Goal: Contribute content

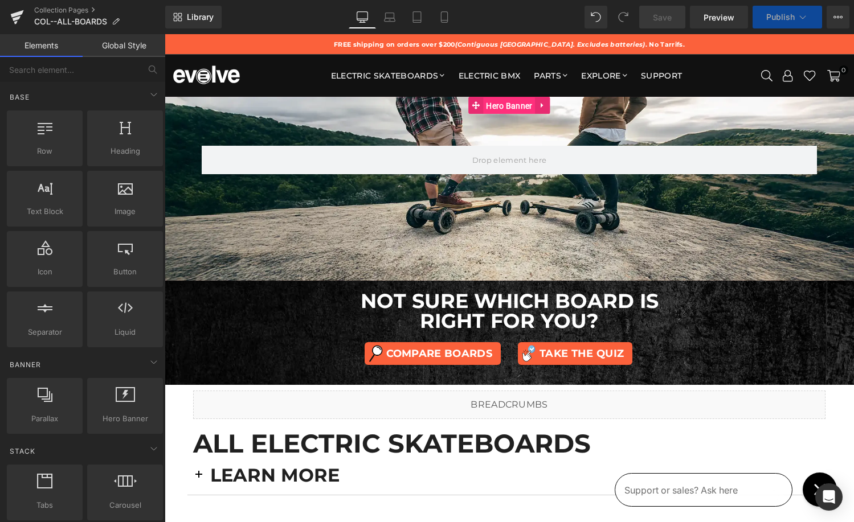
click at [490, 106] on span "Hero Banner" at bounding box center [509, 105] width 52 height 17
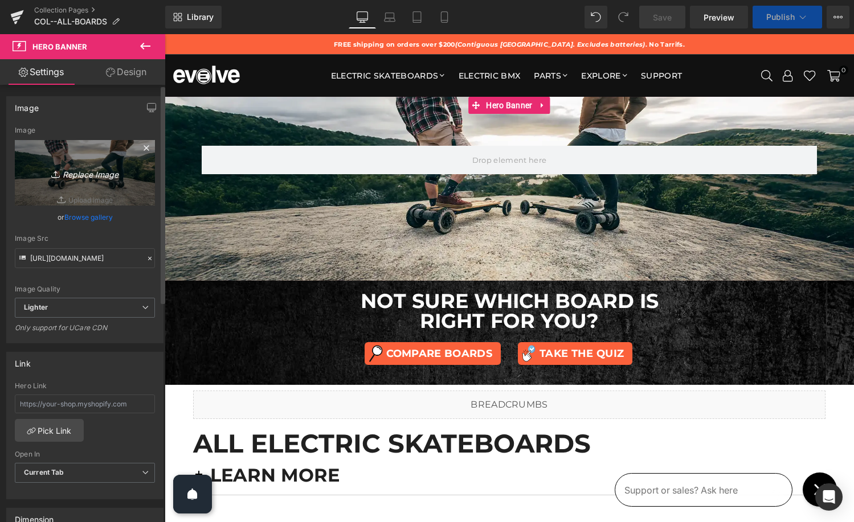
click at [65, 172] on icon "Replace Image" at bounding box center [84, 173] width 91 height 14
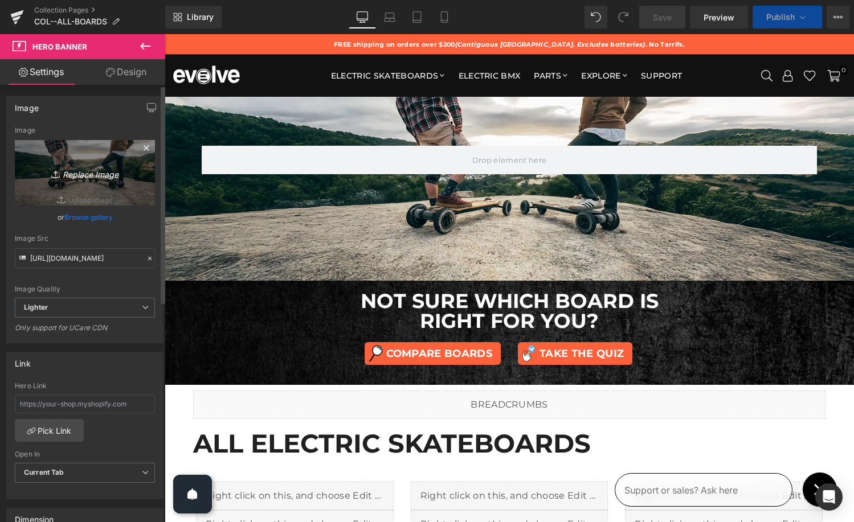
type input "C:\fakepath\all-boards-hero-2025.jpg"
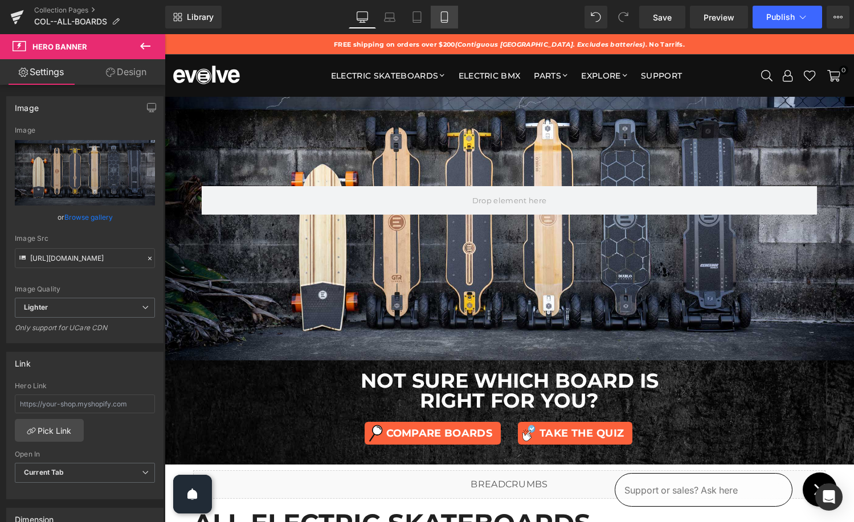
click at [444, 21] on icon at bounding box center [443, 16] width 11 height 11
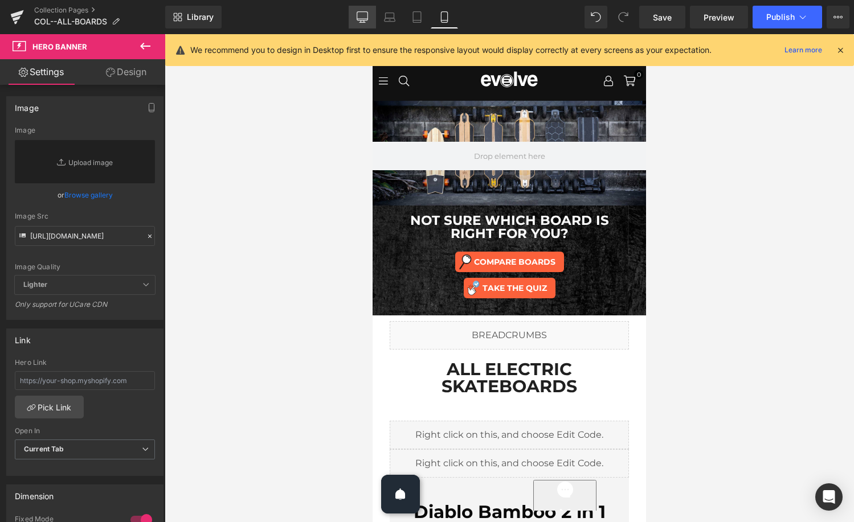
drag, startPoint x: 360, startPoint y: 23, endPoint x: 424, endPoint y: 46, distance: 67.7
click at [360, 23] on link "Desktop" at bounding box center [361, 17] width 27 height 23
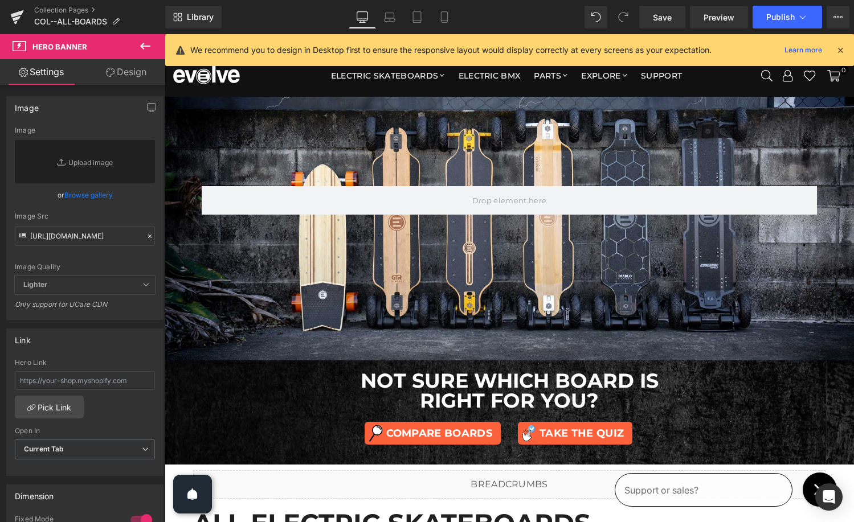
click at [840, 47] on icon at bounding box center [840, 50] width 10 height 10
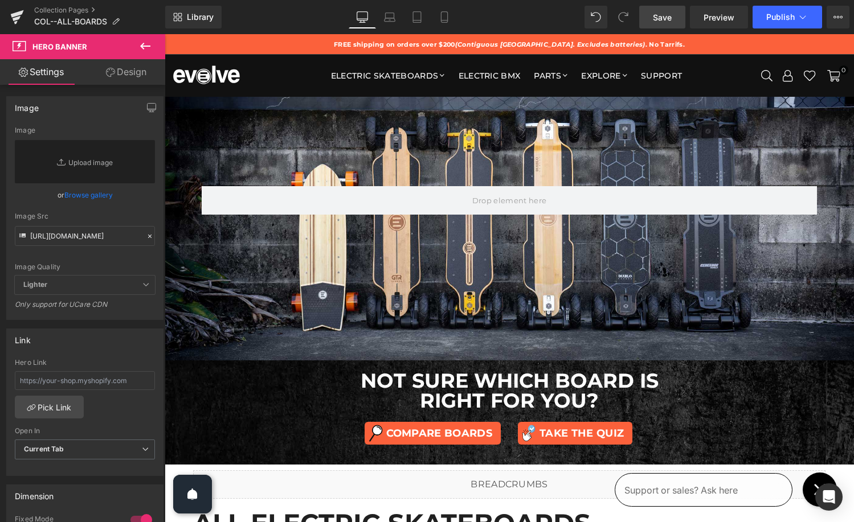
click at [663, 20] on span "Save" at bounding box center [662, 17] width 19 height 12
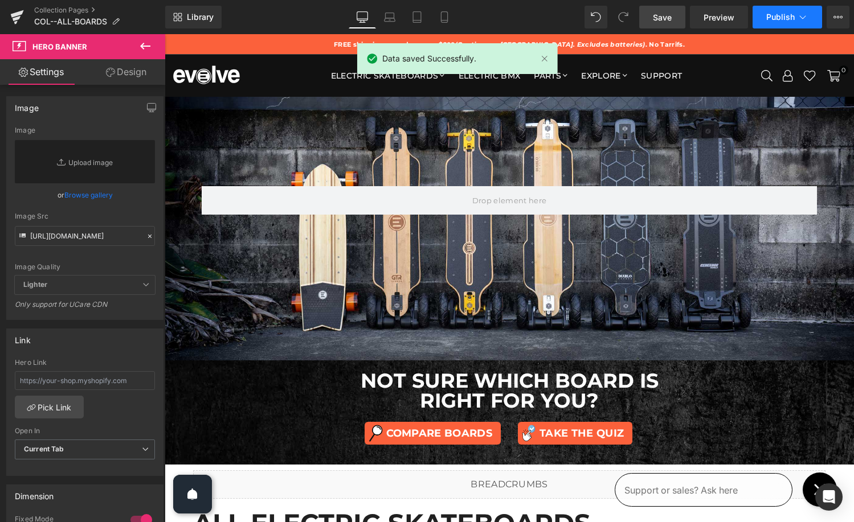
click at [779, 19] on span "Publish" at bounding box center [780, 17] width 28 height 9
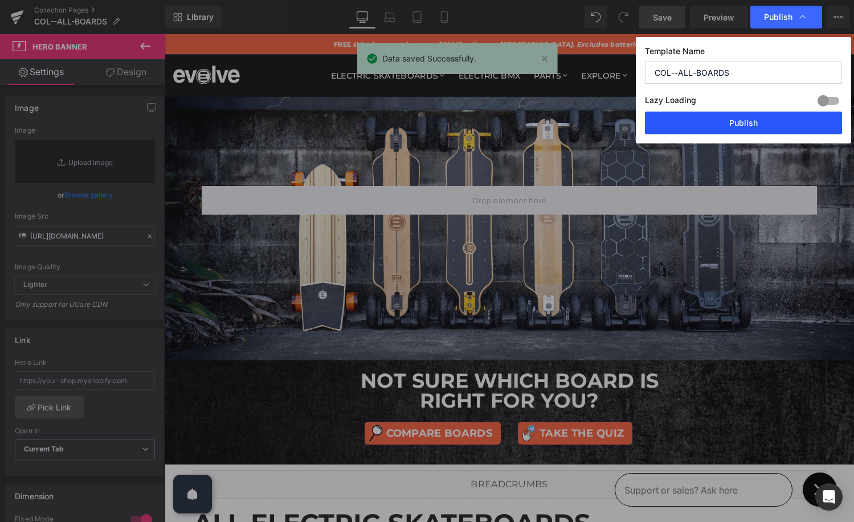
click at [752, 123] on button "Publish" at bounding box center [743, 123] width 197 height 23
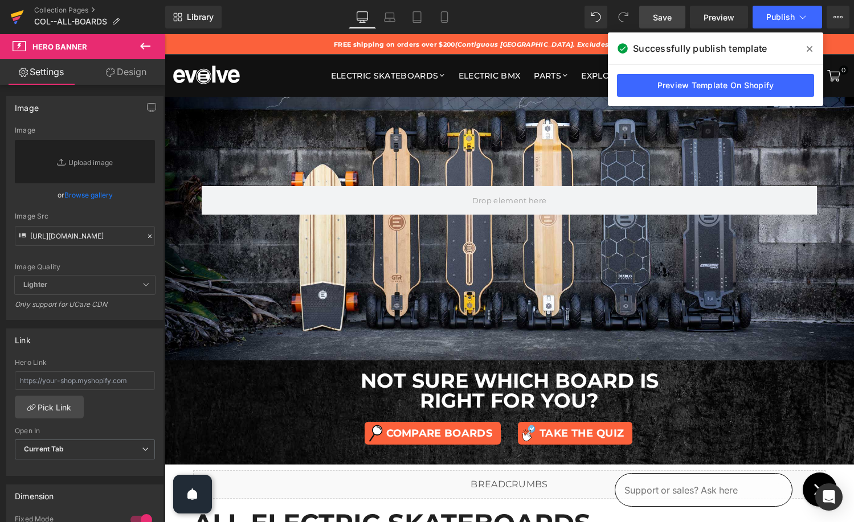
click at [16, 18] on icon at bounding box center [17, 18] width 8 height 5
